Goal: Task Accomplishment & Management: Manage account settings

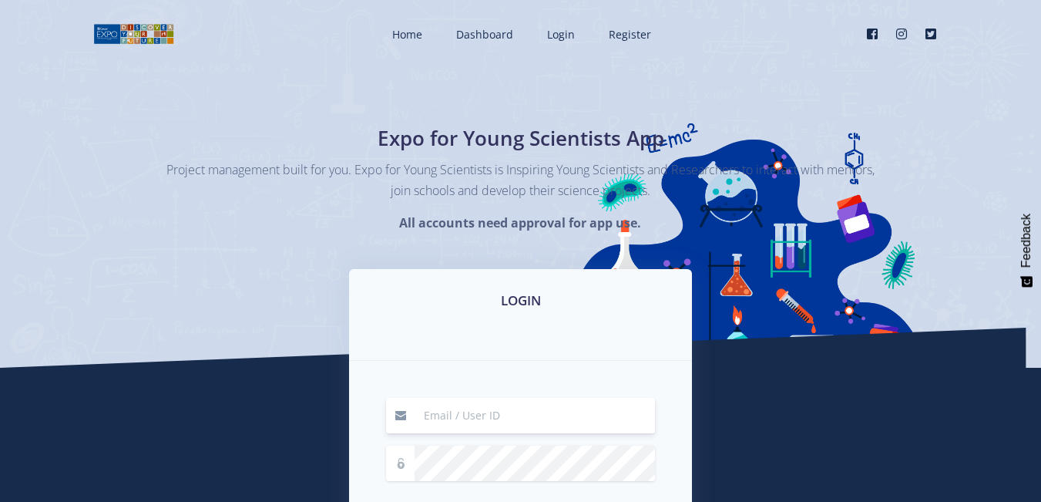
click at [527, 416] on input at bounding box center [535, 415] width 240 height 35
type input "[EMAIL_ADDRESS][DOMAIN_NAME]"
click at [417, 328] on div "LOGIN" at bounding box center [520, 315] width 343 height 92
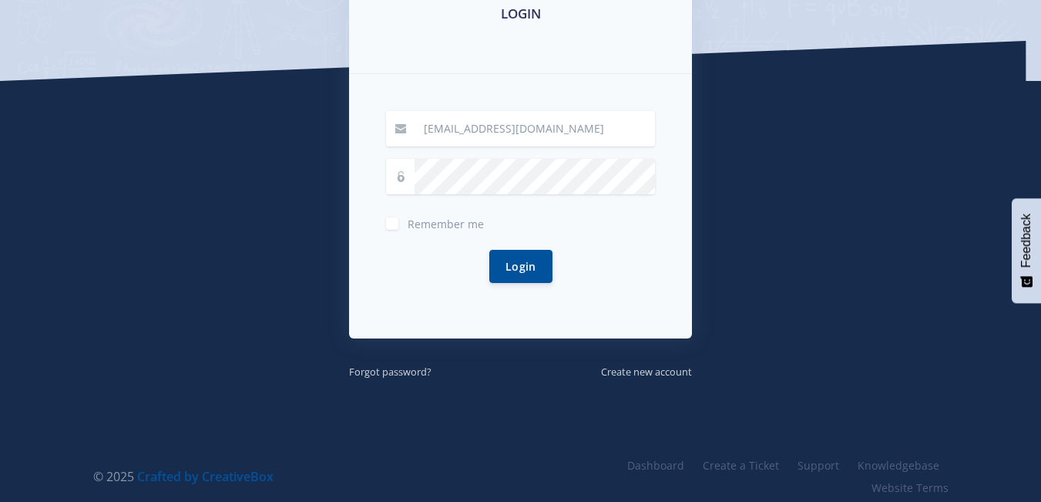
scroll to position [298, 0]
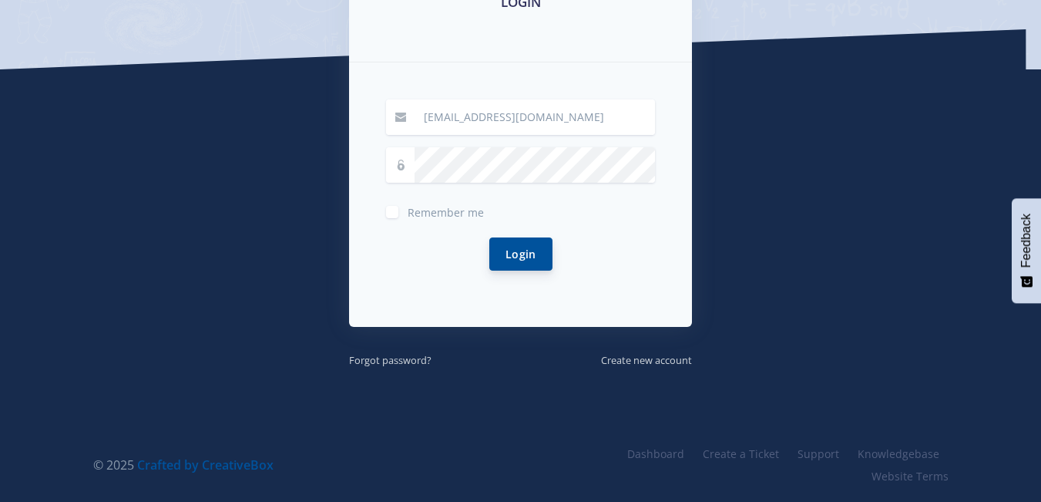
click at [504, 260] on button "Login" at bounding box center [520, 253] width 63 height 33
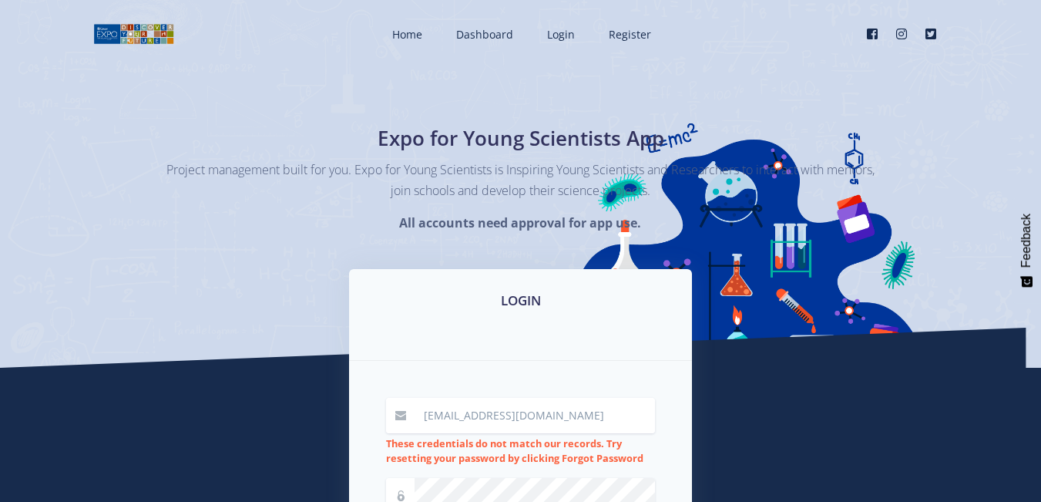
click at [510, 246] on div "Expo for Young Scientists App Project management built for you. Expo for Young …" at bounding box center [520, 184] width 1041 height 368
click at [472, 334] on div "LOGIN" at bounding box center [520, 315] width 343 height 92
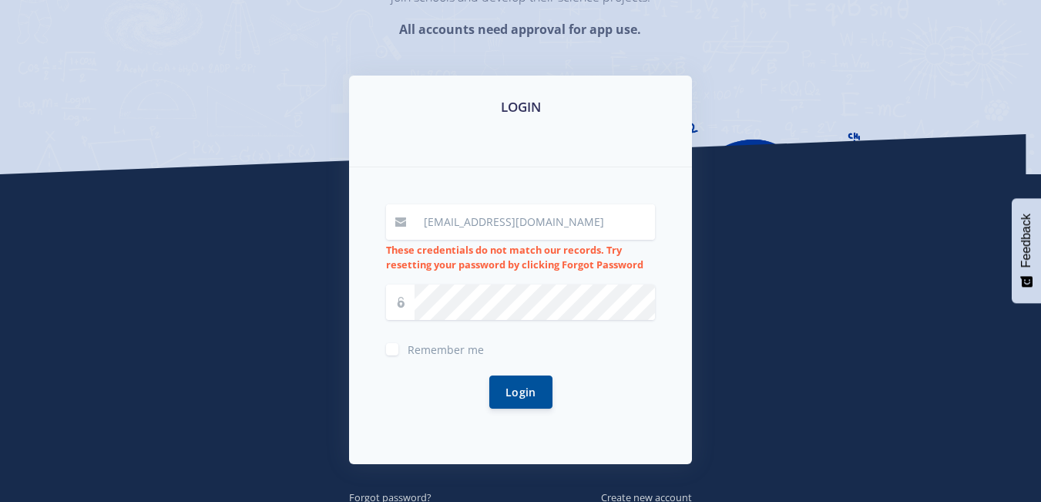
scroll to position [247, 0]
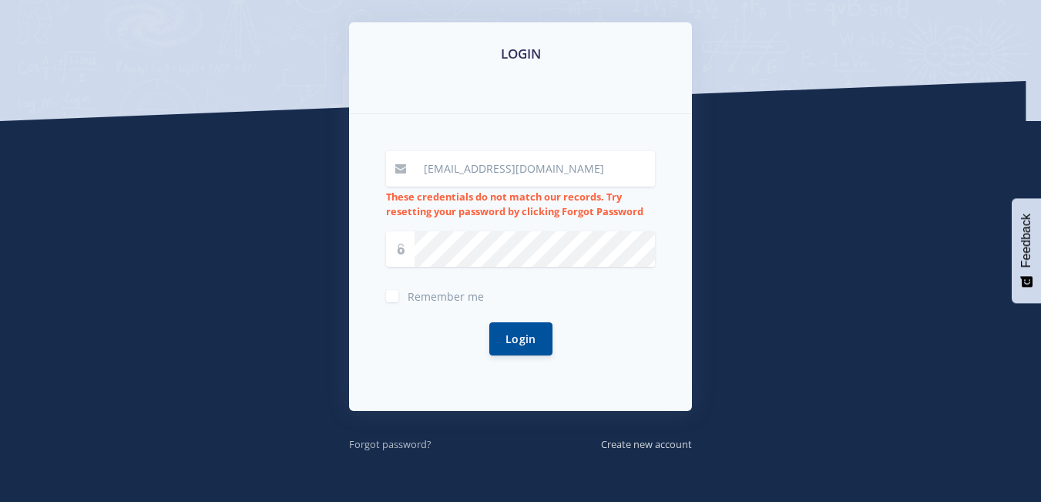
click at [419, 439] on small "Forgot password?" at bounding box center [390, 444] width 82 height 14
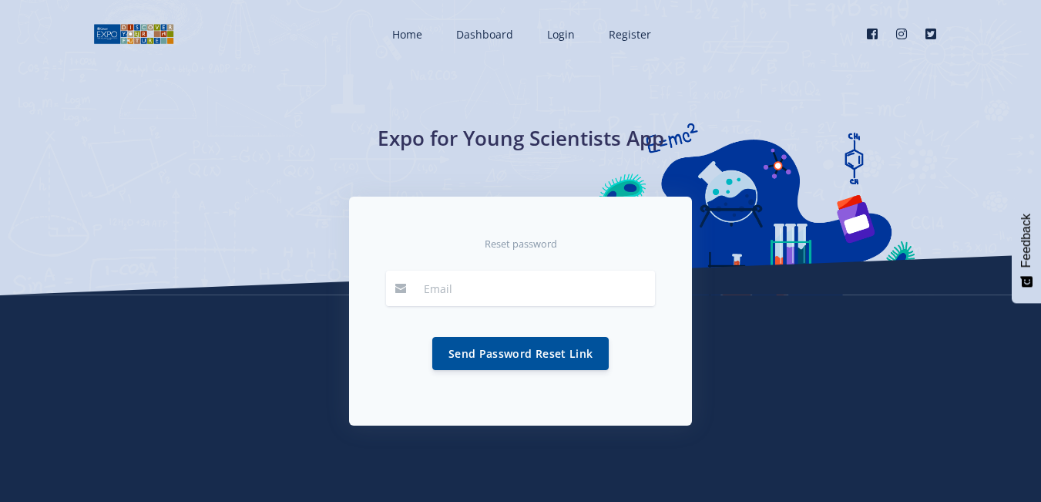
click at [479, 292] on input "email" at bounding box center [535, 287] width 240 height 35
type input "[EMAIL_ADDRESS][DOMAIN_NAME]"
click at [526, 345] on button "Send Password Reset Link" at bounding box center [520, 352] width 176 height 33
